Goal: Navigation & Orientation: Find specific page/section

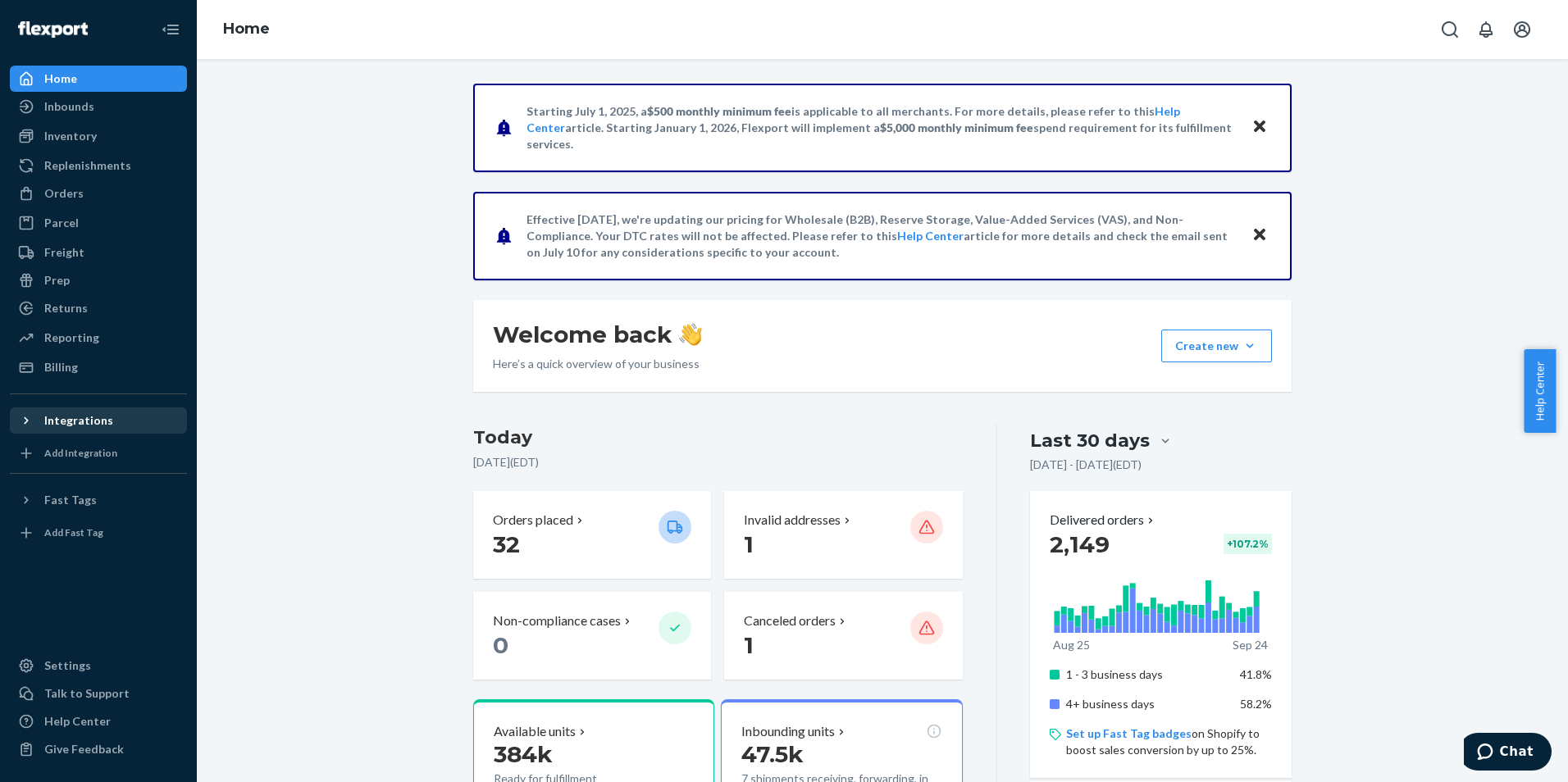
click at [26, 418] on icon at bounding box center [26, 420] width 16 height 16
click at [86, 473] on div "godmanco" at bounding box center [73, 476] width 57 height 16
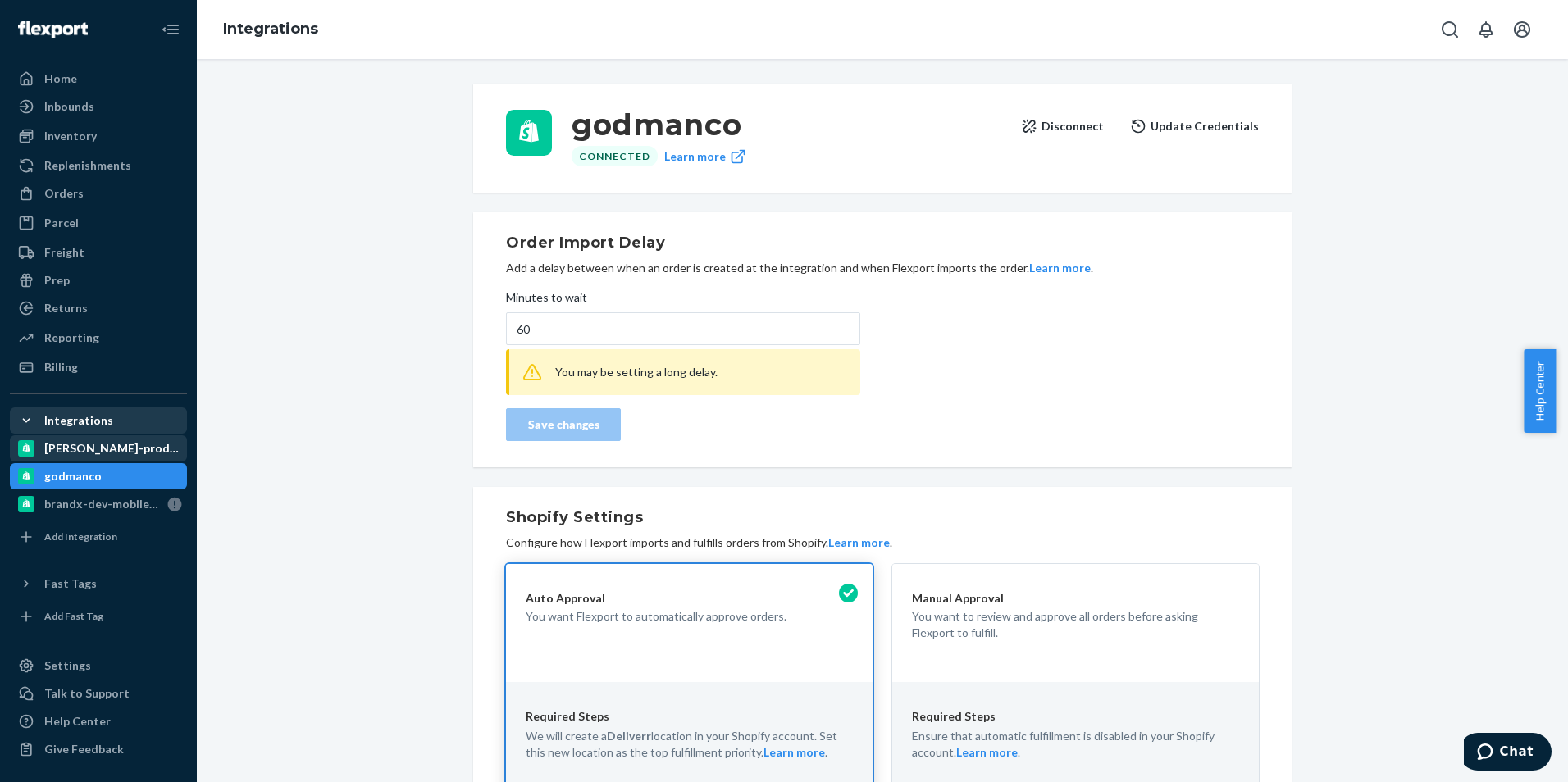
click at [69, 448] on div "[PERSON_NAME]-prod-store" at bounding box center [114, 448] width 138 height 16
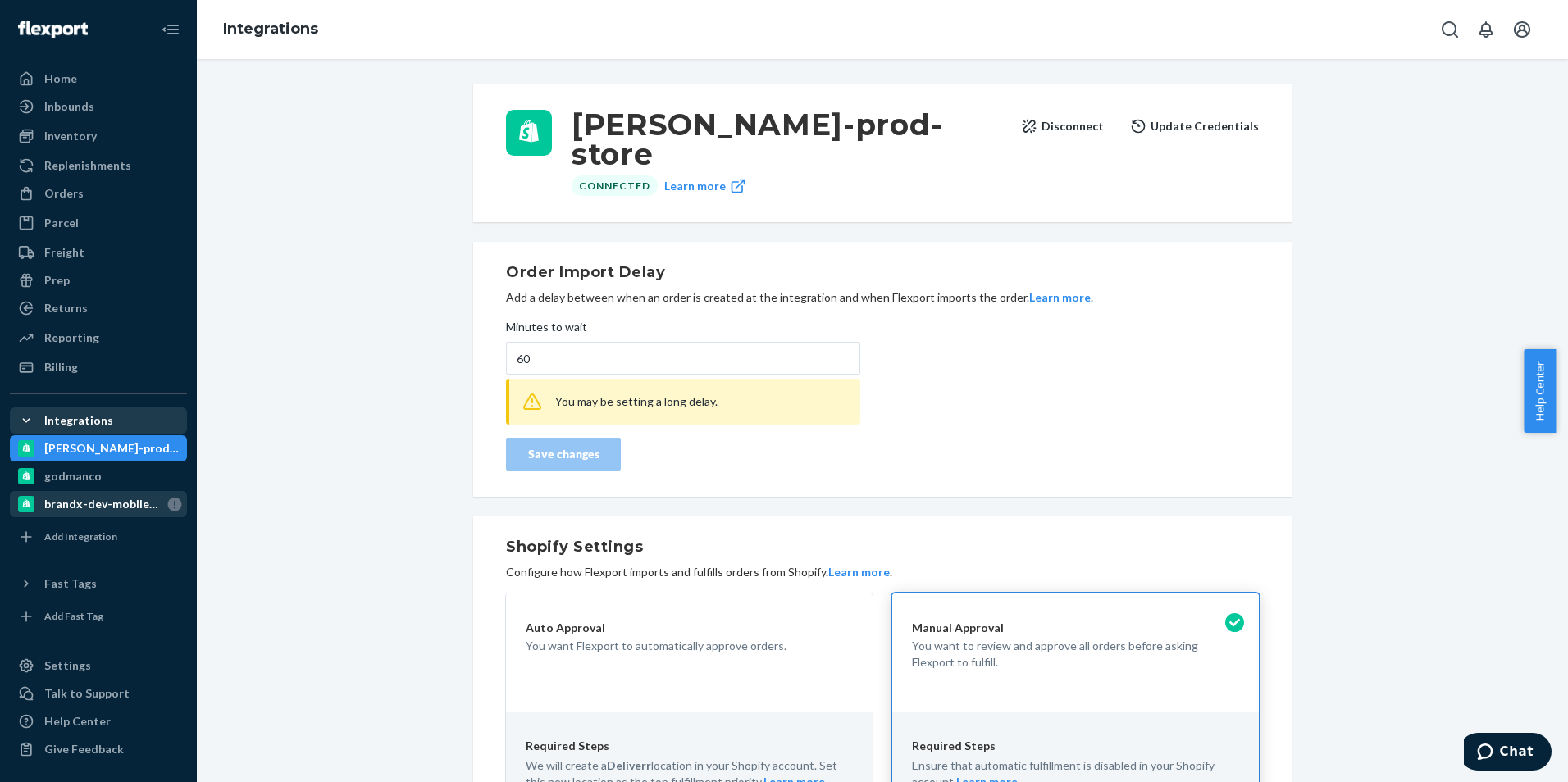
click at [76, 506] on div "brandx-dev-mobile-app" at bounding box center [103, 504] width 116 height 16
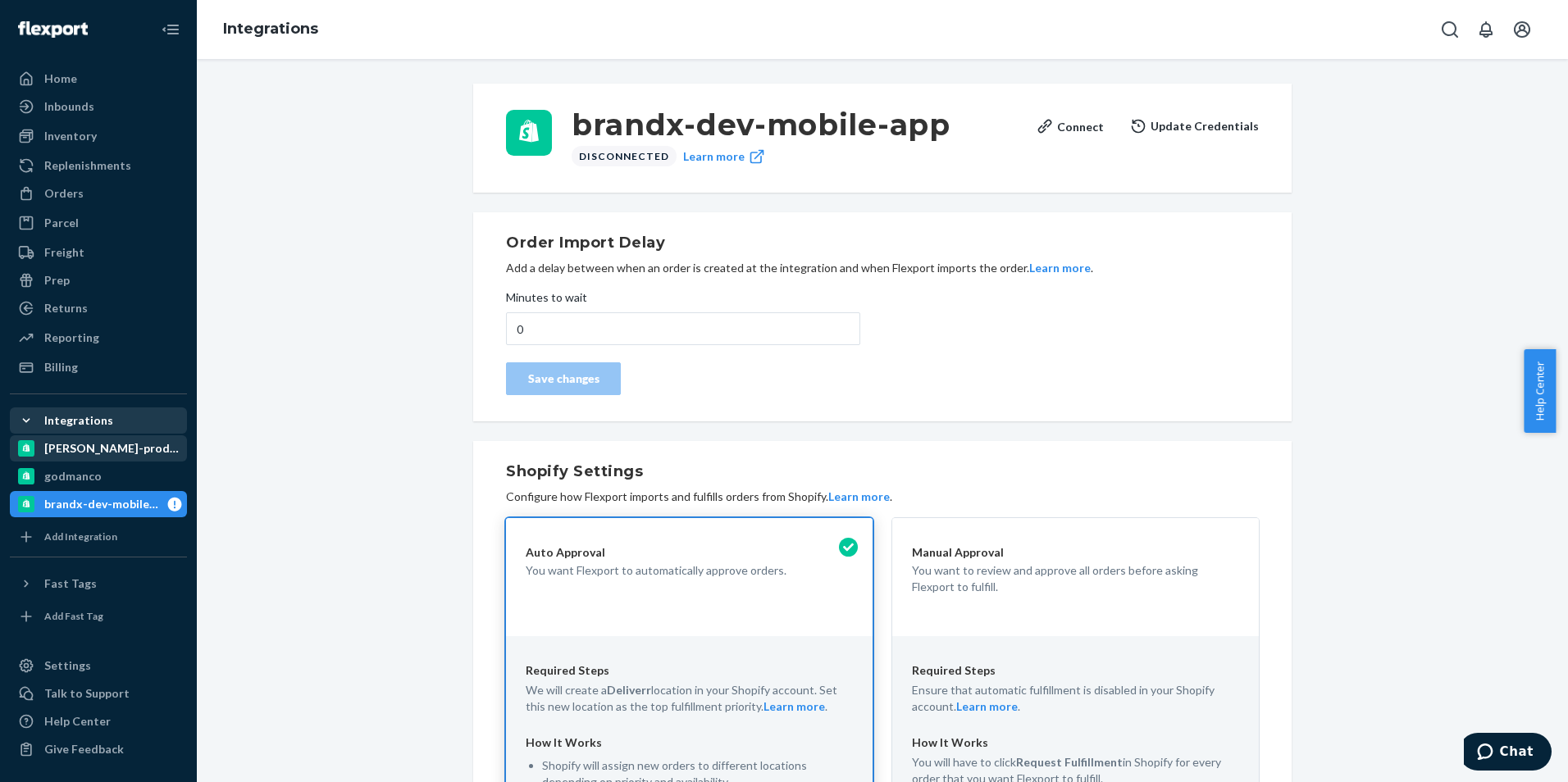
click at [76, 447] on div "[PERSON_NAME]-prod-store" at bounding box center [114, 448] width 138 height 16
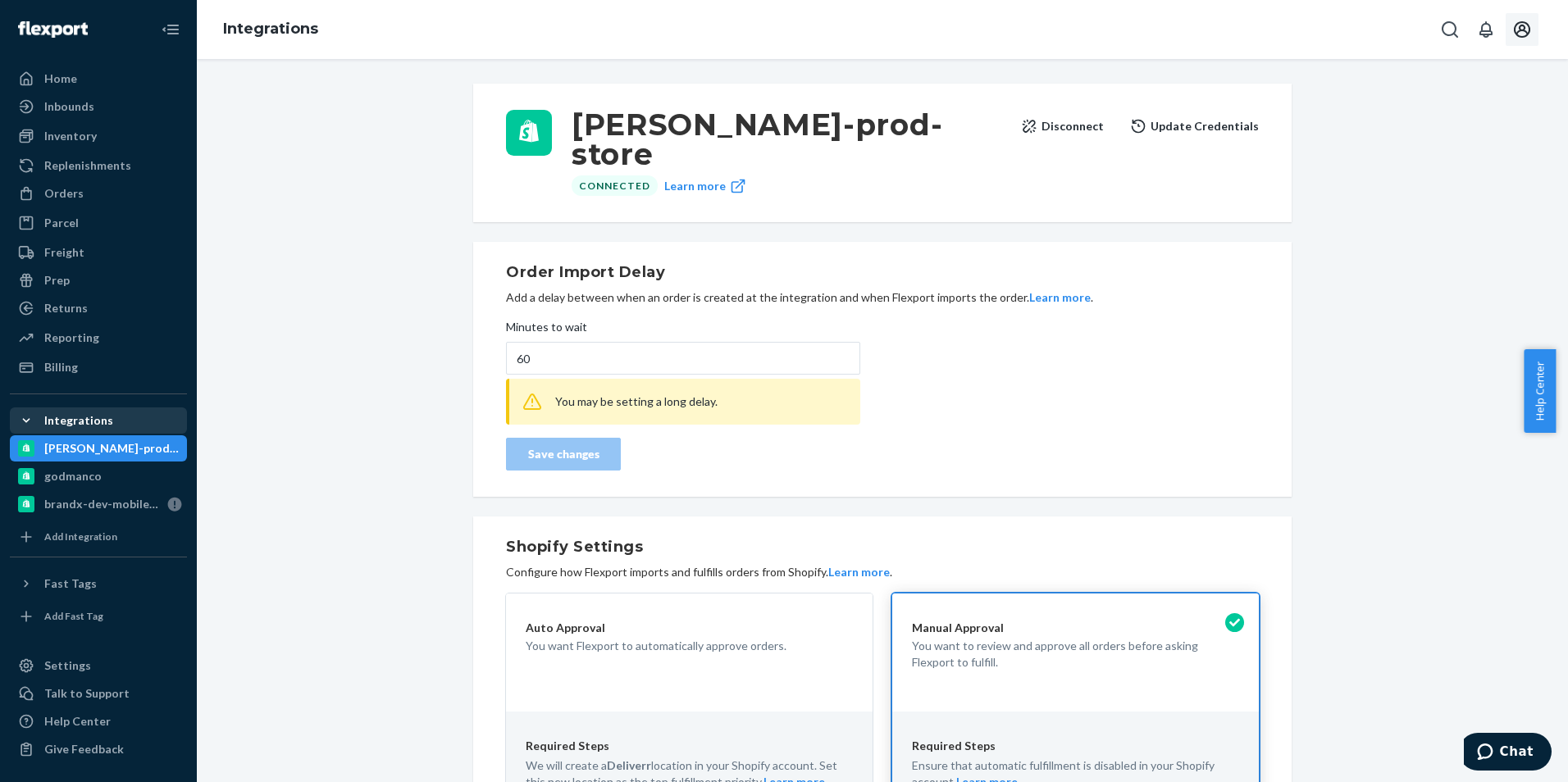
click at [1522, 29] on icon "Open account menu" at bounding box center [1521, 29] width 16 height 16
click at [1423, 178] on div "Log out" at bounding box center [1484, 192] width 123 height 30
